Goal: Information Seeking & Learning: Find specific fact

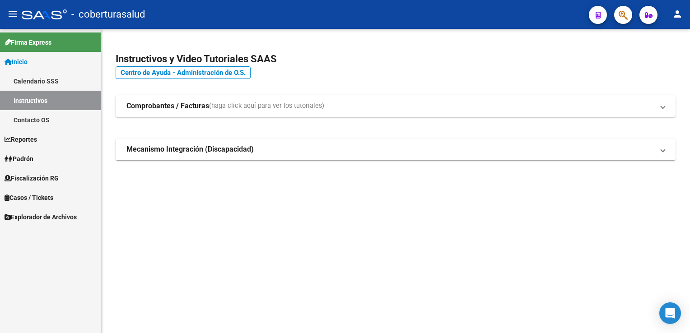
click at [45, 182] on span "Fiscalización RG" at bounding box center [32, 178] width 54 height 10
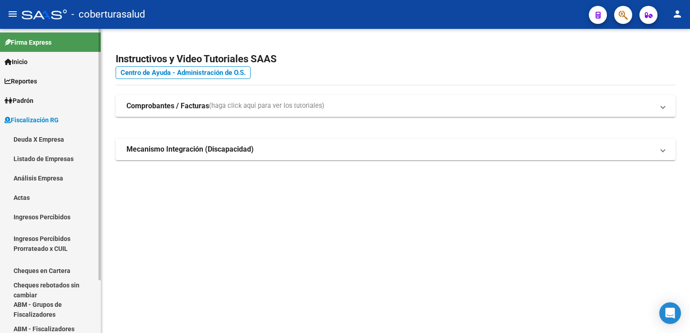
click at [51, 160] on link "Listado de Empresas" at bounding box center [50, 158] width 101 height 19
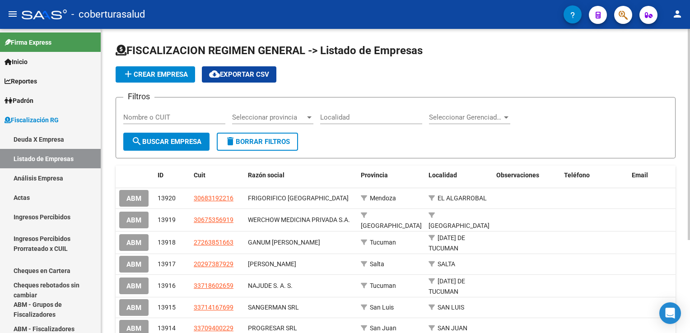
click at [136, 117] on input "Nombre o CUIT" at bounding box center [174, 117] width 102 height 8
paste input "30624784258"
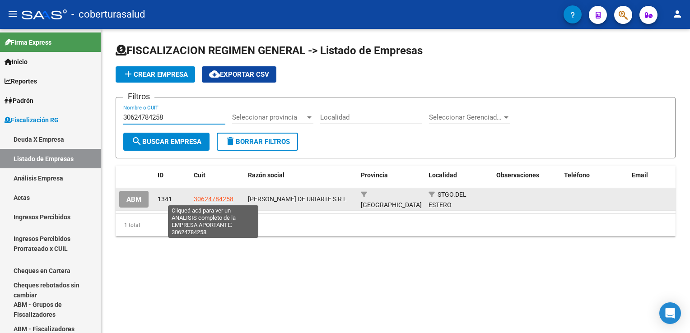
click at [226, 198] on span "30624784258" at bounding box center [214, 199] width 40 height 7
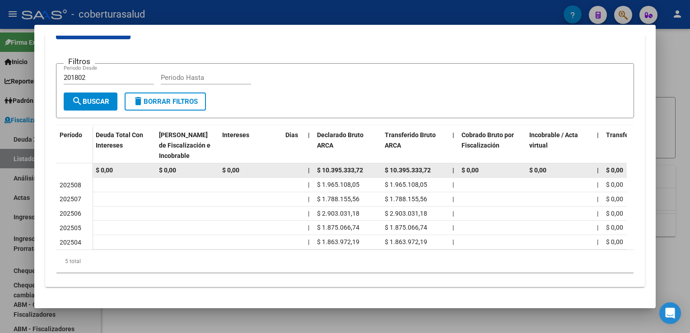
scroll to position [107, 0]
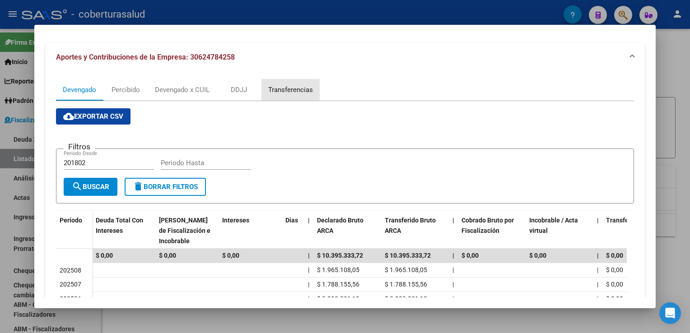
click at [289, 87] on div "Transferencias" at bounding box center [290, 90] width 45 height 10
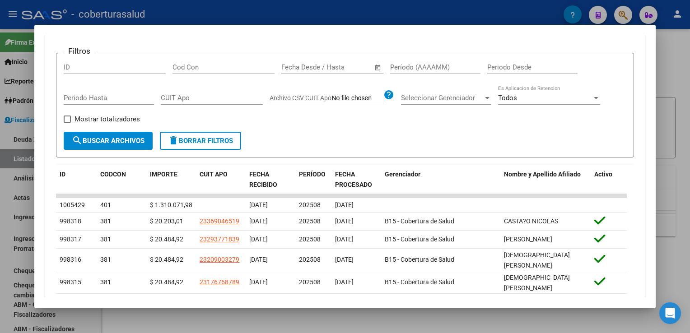
scroll to position [201, 0]
click at [4, 188] on div at bounding box center [345, 166] width 690 height 333
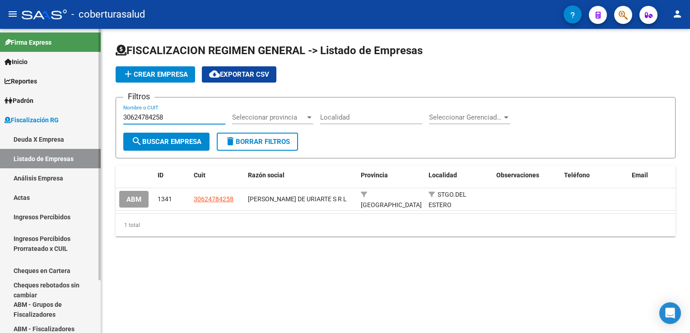
drag, startPoint x: 171, startPoint y: 118, endPoint x: 94, endPoint y: 112, distance: 76.6
click at [94, 112] on mat-sidenav-container "Firma Express Inicio Calendario SSS Instructivos Contacto OS Reportes Ingresos …" at bounding box center [345, 181] width 690 height 304
paste input "711929793"
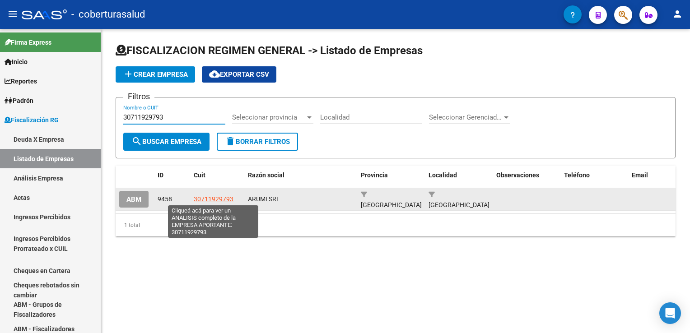
type input "30711929793"
click at [225, 198] on span "30711929793" at bounding box center [214, 199] width 40 height 7
type textarea "30711929793"
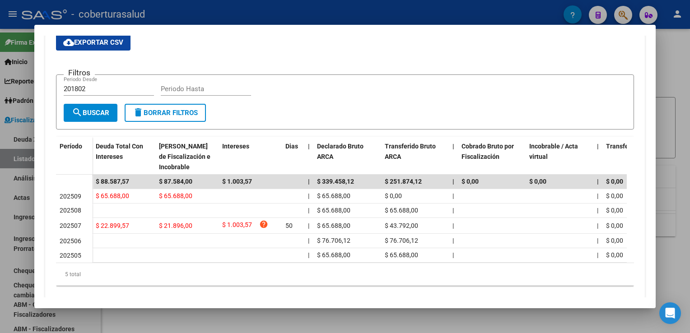
scroll to position [90, 0]
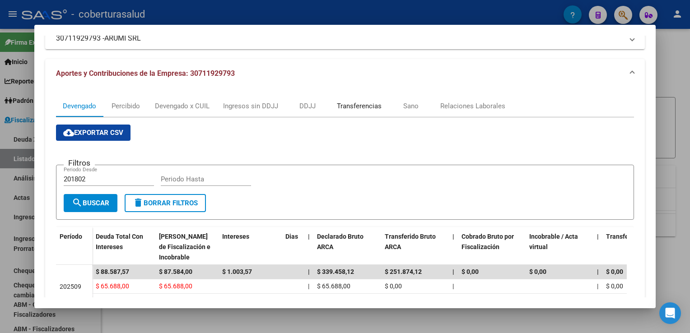
click at [361, 107] on div "Transferencias" at bounding box center [359, 106] width 45 height 10
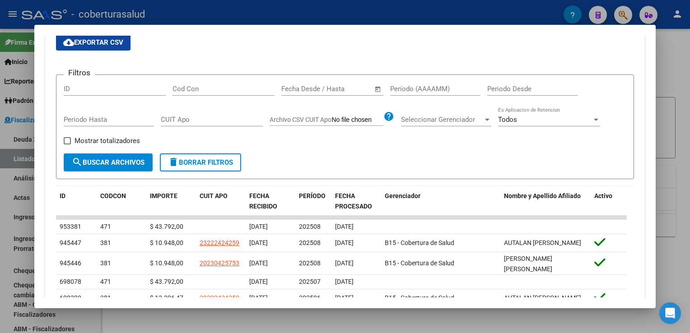
scroll to position [271, 0]
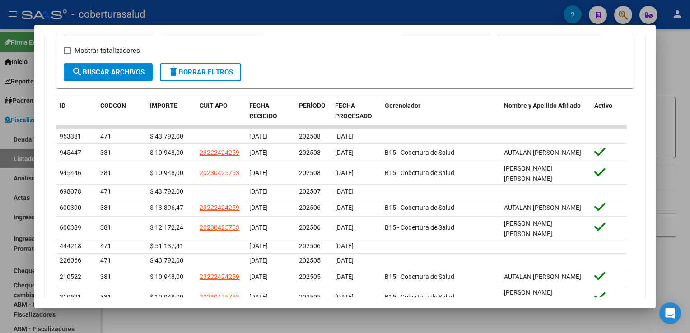
click at [0, 185] on html "menu - coberturasalud person Firma Express Inicio Calendario SSS Instructivos C…" at bounding box center [345, 166] width 690 height 333
click at [9, 172] on div at bounding box center [345, 166] width 690 height 333
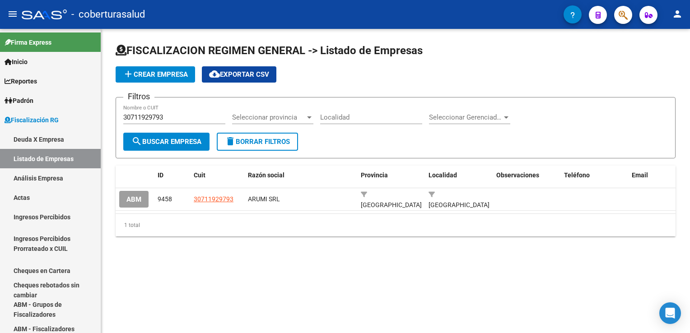
click at [317, 264] on div "FISCALIZACION REGIMEN GENERAL -> Listado de Empresas add Crear Empresa cloud_do…" at bounding box center [395, 147] width 589 height 237
